Goal: Task Accomplishment & Management: Use online tool/utility

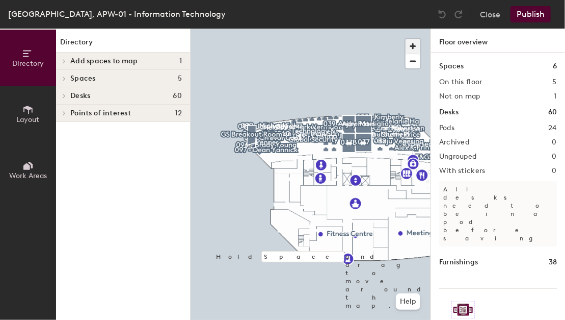
click at [410, 48] on span "button" at bounding box center [413, 46] width 15 height 15
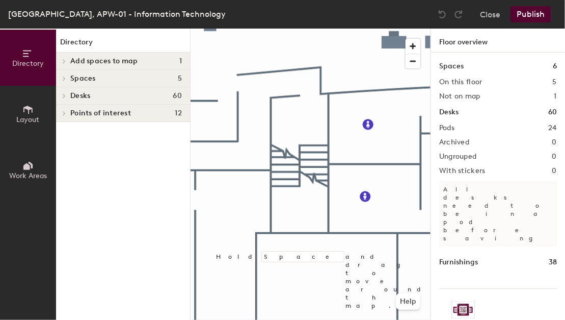
click at [469, 301] on div "Directory Layout Work Areas Directory Add spaces to map 1 GS Breakout Room Spac…" at bounding box center [282, 174] width 565 height 291
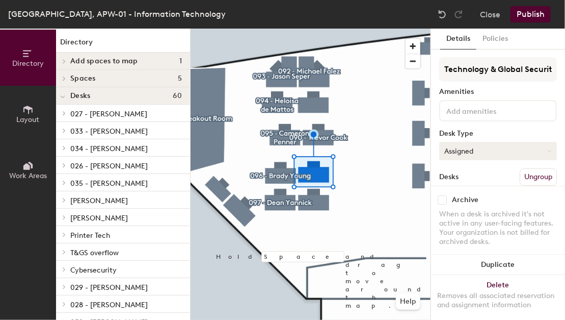
click at [463, 154] on button "Assigned" at bounding box center [498, 151] width 118 height 18
click at [454, 211] on div "Hoteled" at bounding box center [491, 212] width 102 height 15
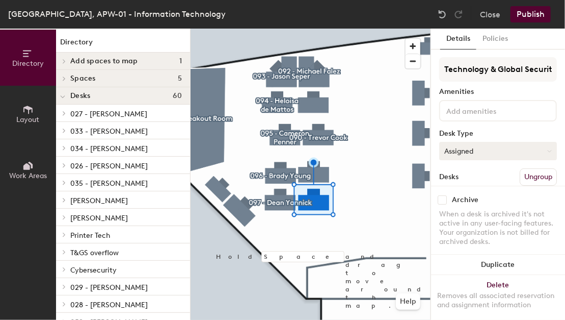
click at [456, 152] on button "Assigned" at bounding box center [498, 151] width 118 height 18
click at [454, 211] on div "Hoteled" at bounding box center [491, 212] width 102 height 15
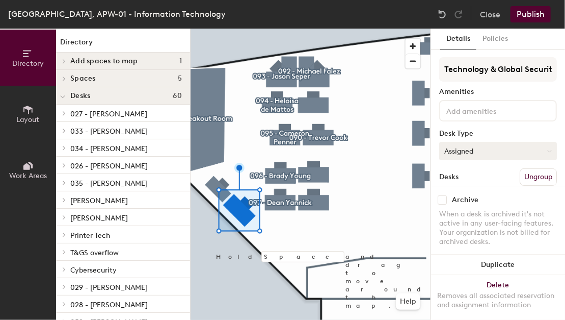
click at [450, 154] on button "Assigned" at bounding box center [498, 151] width 118 height 18
click at [456, 210] on div "Hoteled" at bounding box center [491, 212] width 102 height 15
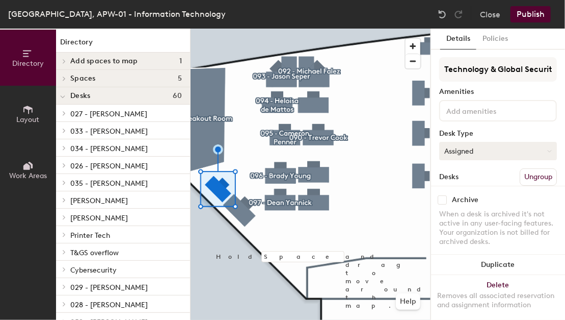
click at [491, 154] on button "Assigned" at bounding box center [498, 151] width 118 height 18
click at [463, 208] on div "Hoteled" at bounding box center [491, 212] width 102 height 15
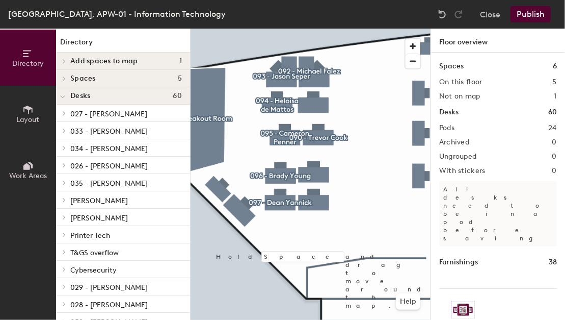
click at [532, 7] on button "Publish" at bounding box center [531, 14] width 40 height 16
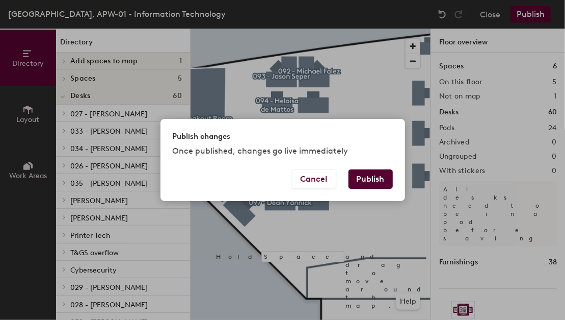
click at [368, 178] on button "Publish" at bounding box center [371, 178] width 44 height 19
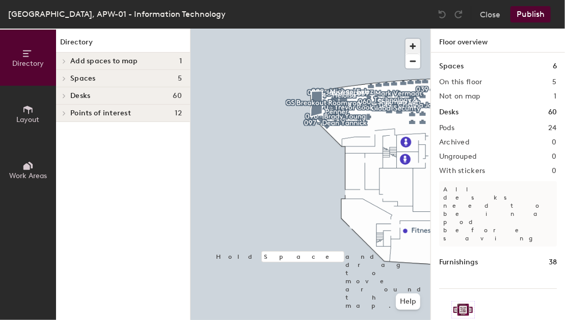
click at [418, 44] on span "button" at bounding box center [413, 46] width 15 height 15
click at [416, 44] on span "button" at bounding box center [413, 46] width 15 height 15
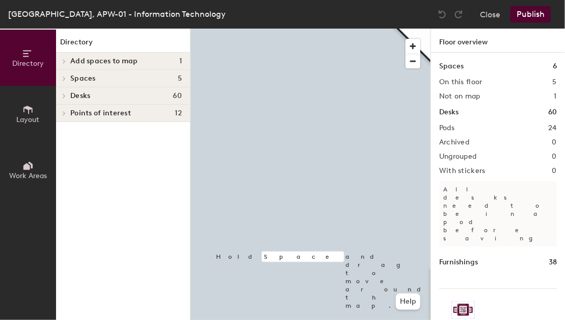
click at [209, 319] on html "Skip navigation Schedule Office People Analytics Visits Deliveries Services Man…" at bounding box center [282, 160] width 565 height 320
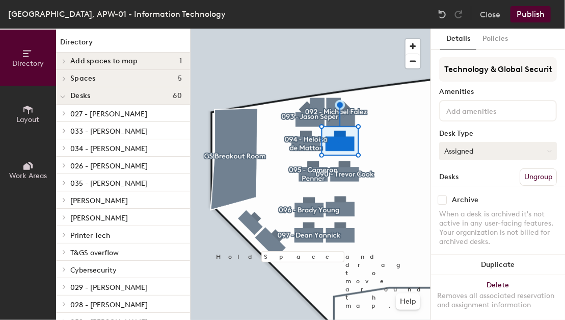
click at [451, 158] on button "Assigned" at bounding box center [498, 151] width 118 height 18
click at [452, 212] on div "Hoteled" at bounding box center [491, 212] width 102 height 15
click at [516, 17] on button "Publish" at bounding box center [531, 14] width 40 height 16
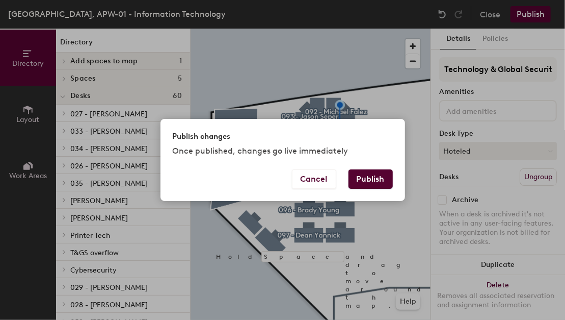
click at [364, 184] on button "Publish" at bounding box center [371, 178] width 44 height 19
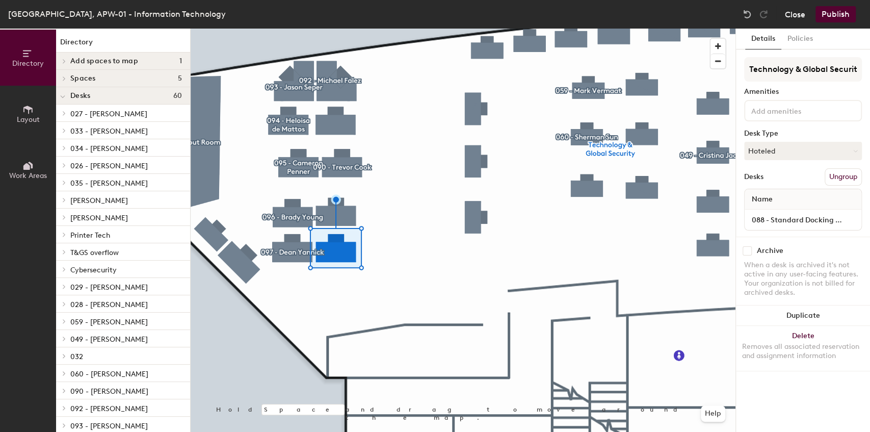
click at [792, 14] on button "Close" at bounding box center [795, 14] width 20 height 16
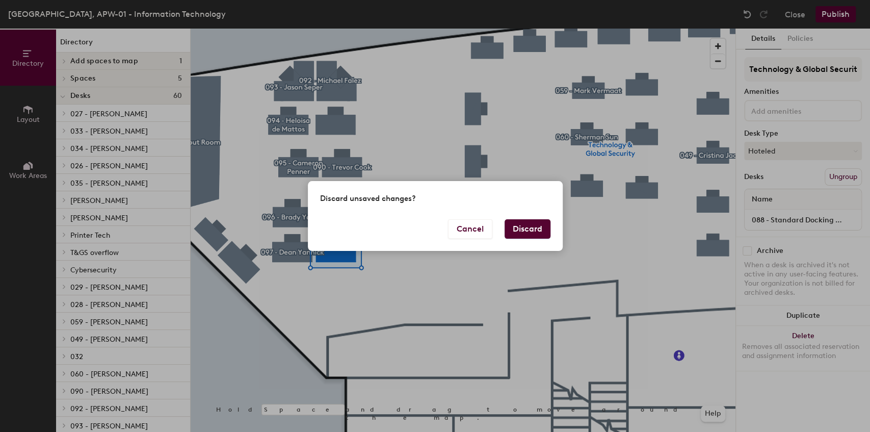
click at [518, 229] on button "Discard" at bounding box center [528, 228] width 46 height 19
